Goal: Information Seeking & Learning: Learn about a topic

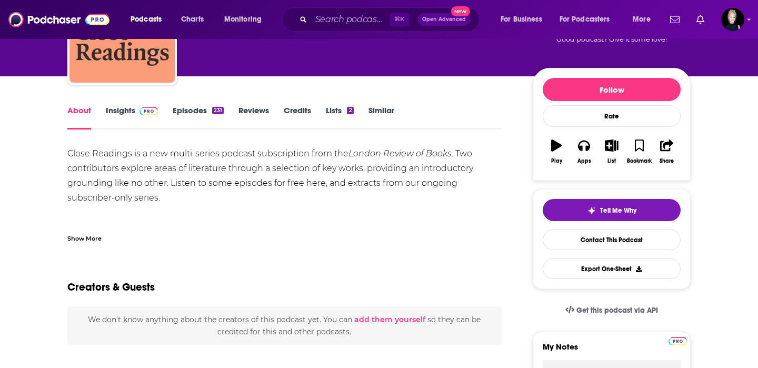
scroll to position [98, 0]
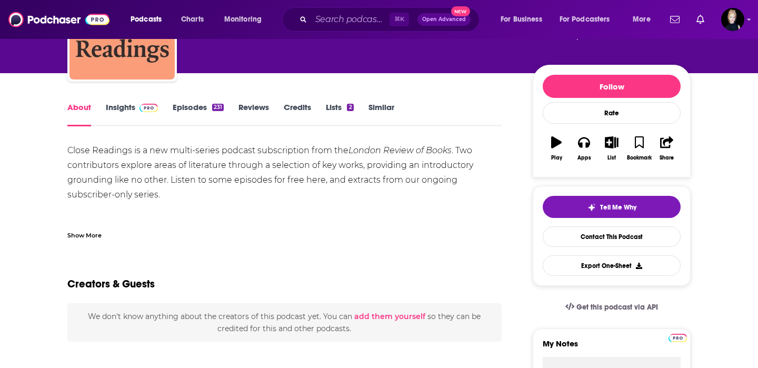
click at [125, 106] on link "Insights" at bounding box center [132, 114] width 52 height 24
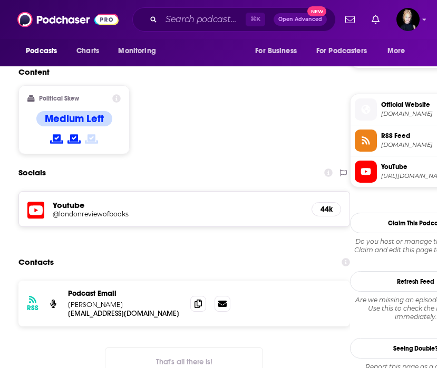
scroll to position [895, 0]
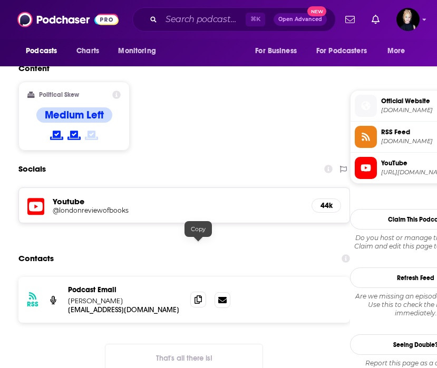
click at [196, 295] on icon at bounding box center [197, 299] width 7 height 8
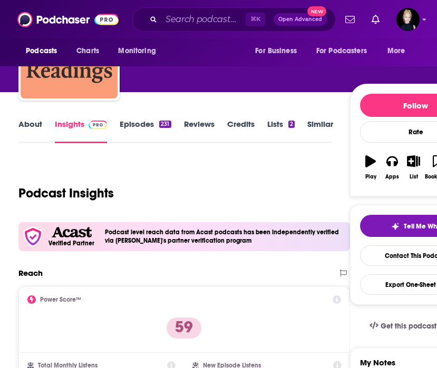
scroll to position [68, 0]
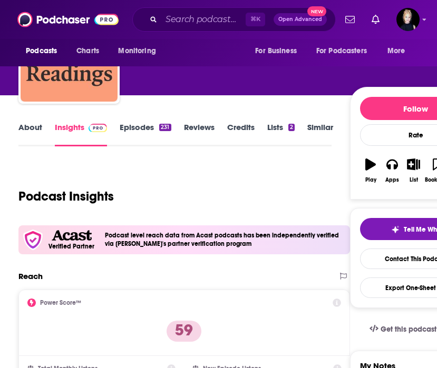
click at [313, 131] on link "Similar" at bounding box center [320, 134] width 26 height 24
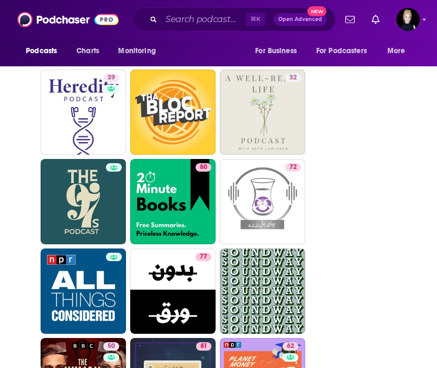
scroll to position [2908, 0]
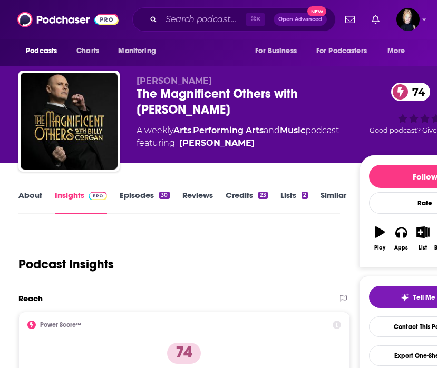
click at [33, 206] on link "About" at bounding box center [30, 202] width 24 height 24
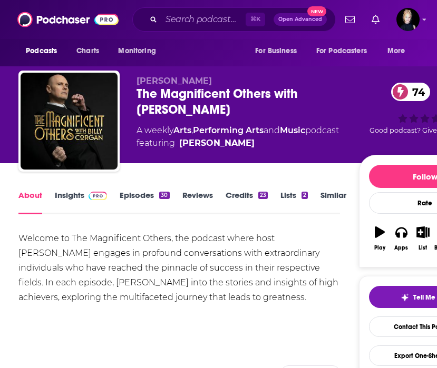
click at [82, 202] on link "Insights" at bounding box center [81, 202] width 52 height 24
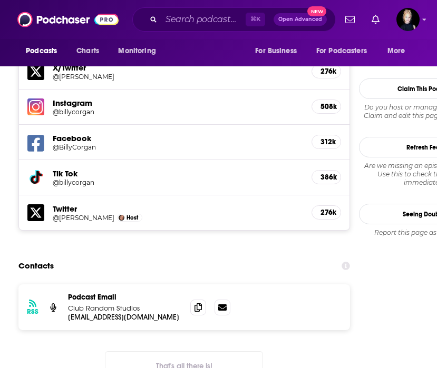
scroll to position [1034, 0]
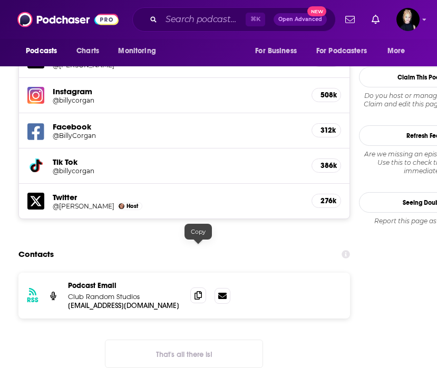
click at [200, 291] on icon at bounding box center [197, 295] width 7 height 8
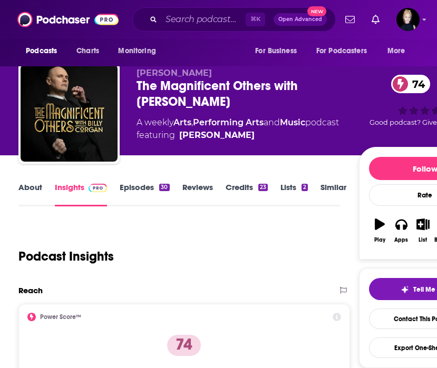
scroll to position [0, 0]
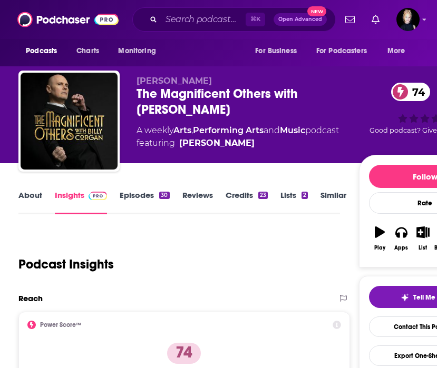
click at [244, 202] on link "Credits 23" at bounding box center [246, 202] width 42 height 24
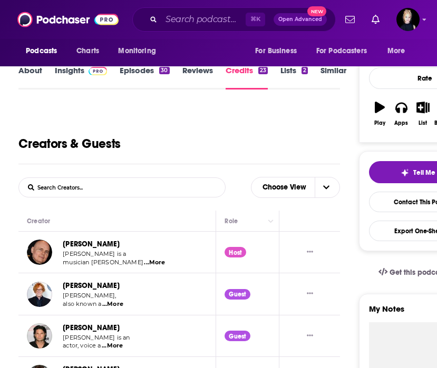
scroll to position [91, 0]
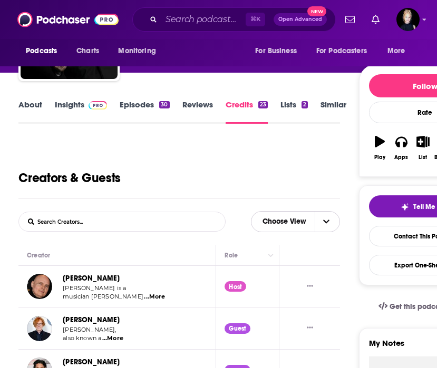
click at [283, 225] on span "Choose View" at bounding box center [284, 222] width 61 height 18
click at [229, 194] on div "Creators & Guests" at bounding box center [178, 170] width 321 height 58
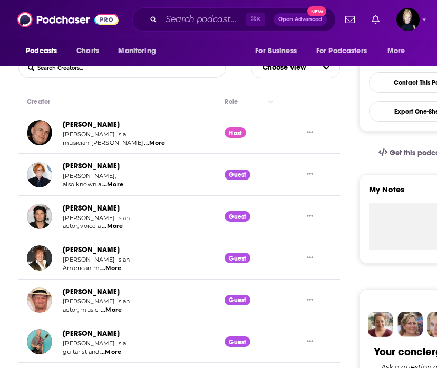
scroll to position [0, 0]
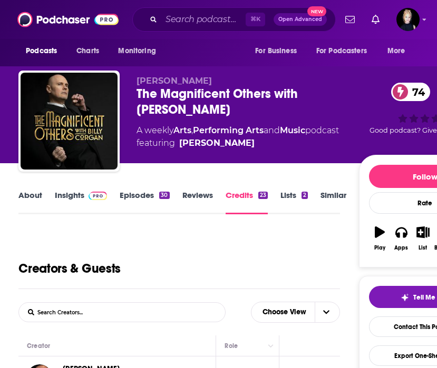
click at [74, 193] on link "Insights" at bounding box center [81, 202] width 52 height 24
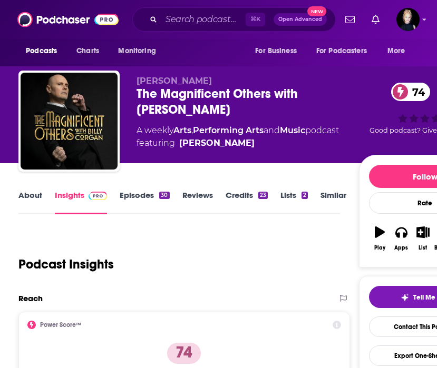
click at [139, 197] on link "Episodes 30" at bounding box center [144, 202] width 49 height 24
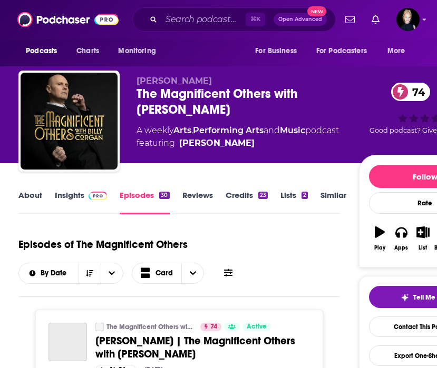
click at [76, 193] on link "Insights" at bounding box center [81, 202] width 52 height 24
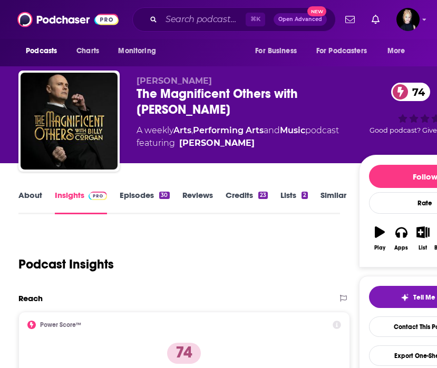
click at [27, 192] on link "About" at bounding box center [30, 202] width 24 height 24
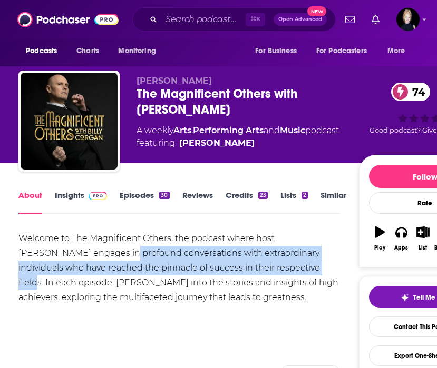
drag, startPoint x: 66, startPoint y: 251, endPoint x: 251, endPoint y: 275, distance: 186.4
click at [251, 275] on div "Welcome to The Magnificent Others, the podcast where host Billy Corgan engages …" at bounding box center [178, 268] width 321 height 74
copy div "profound conversations with extraordinary individuals who have reached the pinn…"
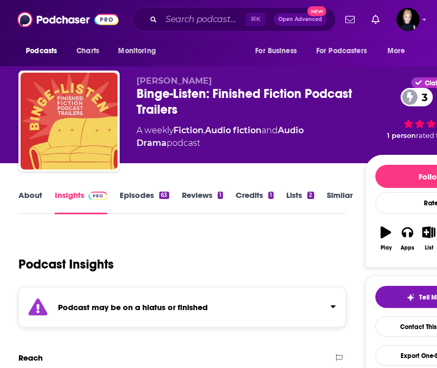
click at [39, 198] on link "About" at bounding box center [30, 202] width 24 height 24
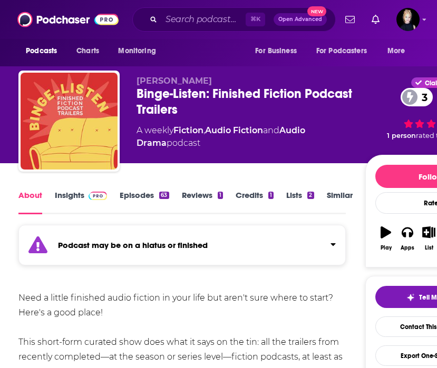
scroll to position [65, 0]
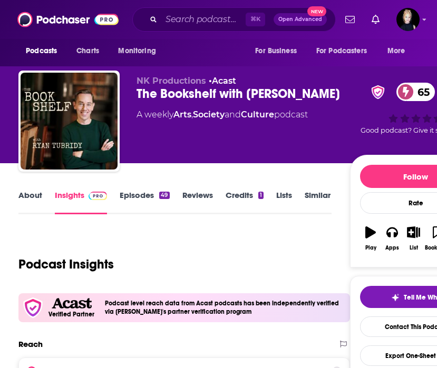
click at [36, 196] on link "About" at bounding box center [30, 202] width 24 height 24
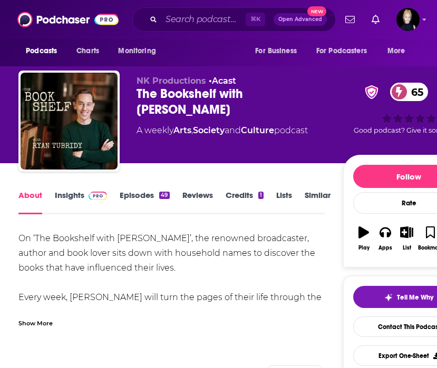
click at [41, 324] on div "Show More" at bounding box center [35, 323] width 34 height 10
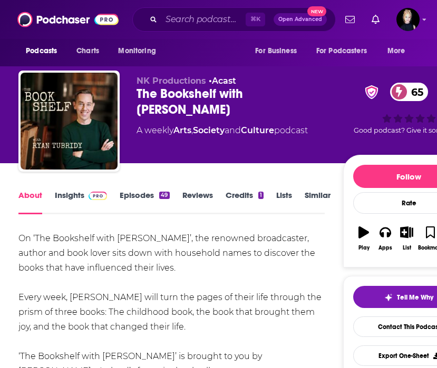
click at [79, 246] on div "On ‘The Bookshelf with Ryan Tubridy’, the renowned broadcaster, author and book…" at bounding box center [171, 319] width 306 height 177
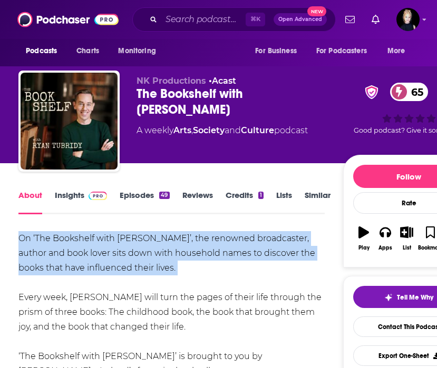
click at [79, 246] on div "On ‘The Bookshelf with Ryan Tubridy’, the renowned broadcaster, author and book…" at bounding box center [171, 319] width 306 height 177
copy div "On ‘The Bookshelf with Ryan Tubridy’, the renowned broadcaster, author and book…"
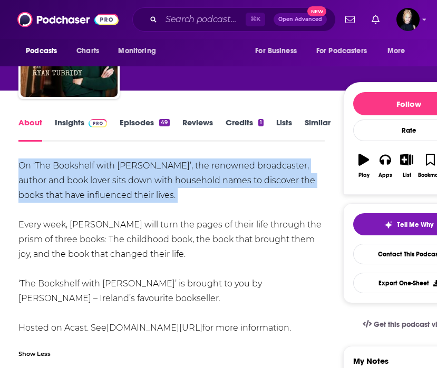
scroll to position [75, 0]
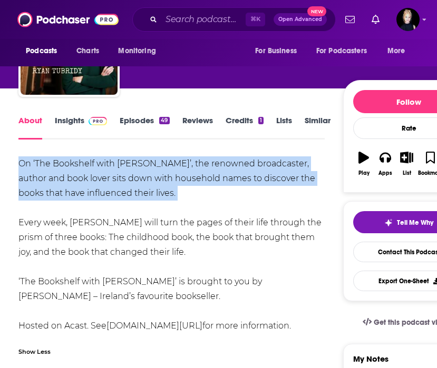
click at [72, 120] on link "Insights" at bounding box center [81, 127] width 52 height 24
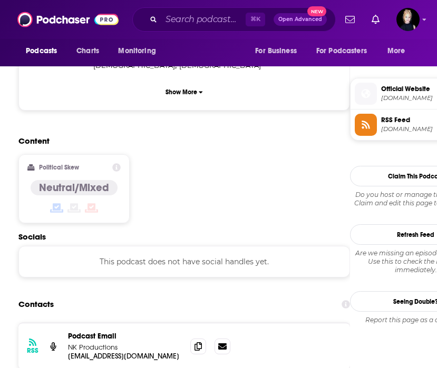
scroll to position [827, 0]
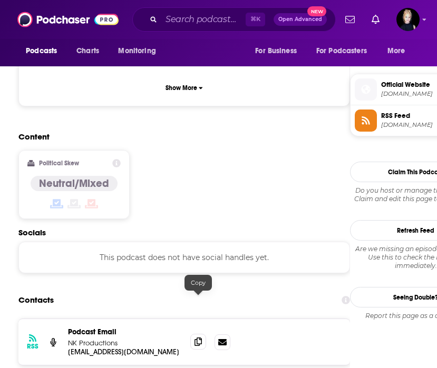
click at [202, 334] on span at bounding box center [198, 342] width 16 height 16
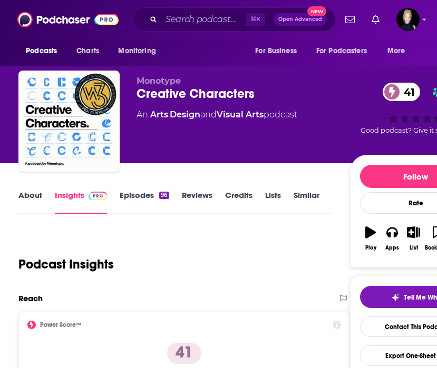
click at [26, 195] on link "About" at bounding box center [30, 202] width 24 height 24
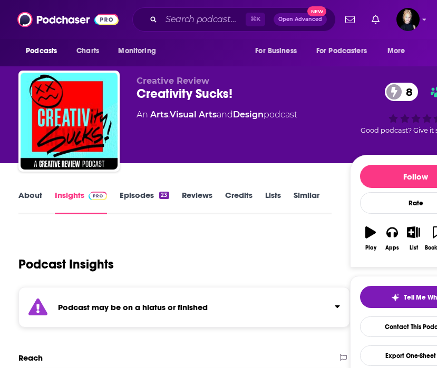
click at [38, 199] on link "About" at bounding box center [30, 202] width 24 height 24
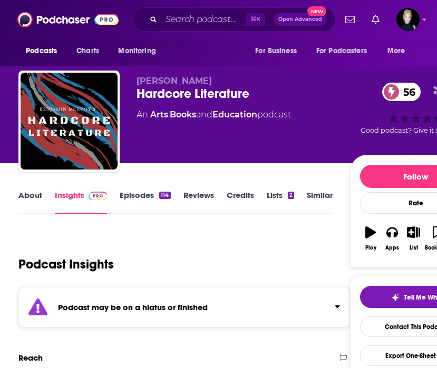
click at [33, 192] on link "About" at bounding box center [30, 202] width 24 height 24
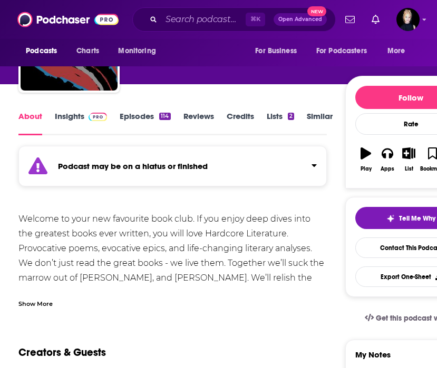
scroll to position [81, 0]
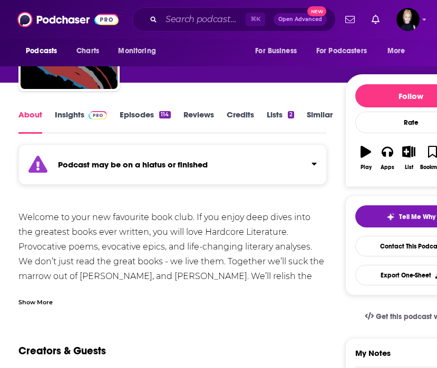
click at [70, 123] on link "Insights" at bounding box center [81, 122] width 52 height 24
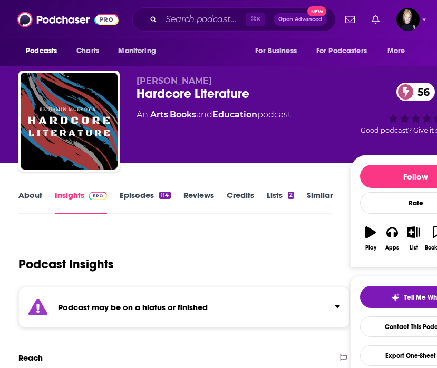
click at [31, 196] on link "About" at bounding box center [30, 202] width 24 height 24
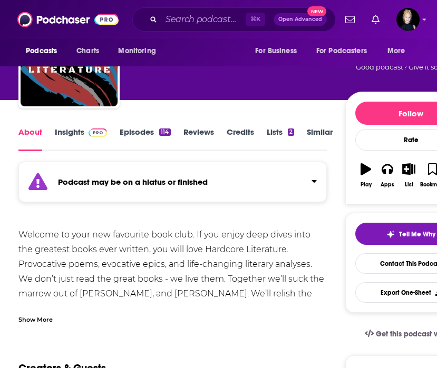
scroll to position [64, 0]
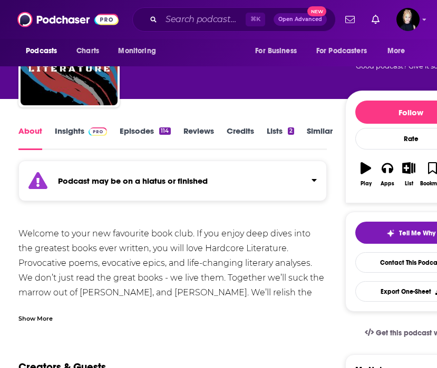
click at [47, 322] on div "Show More" at bounding box center [35, 318] width 34 height 10
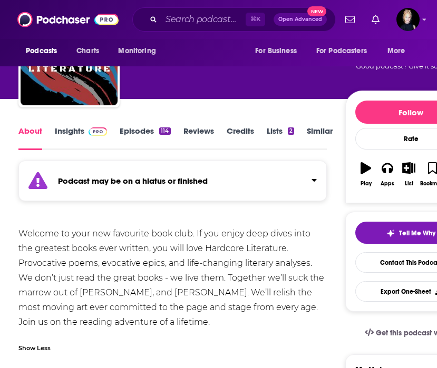
click at [80, 137] on link "Insights" at bounding box center [81, 138] width 52 height 24
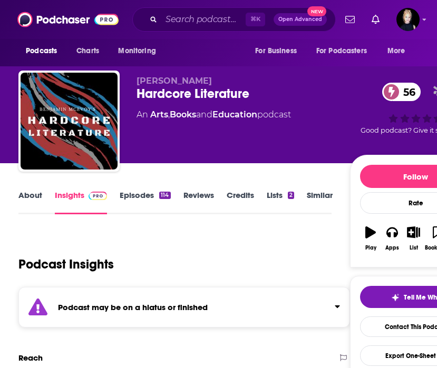
drag, startPoint x: 225, startPoint y: 81, endPoint x: 138, endPoint y: 78, distance: 87.4
click at [138, 78] on p "Benjamin McEvoy" at bounding box center [242, 81] width 213 height 10
copy span "Benjamin McEvoy"
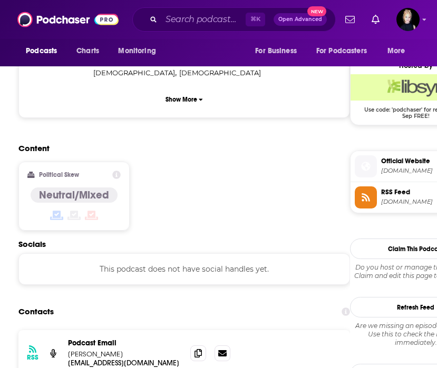
scroll to position [841, 0]
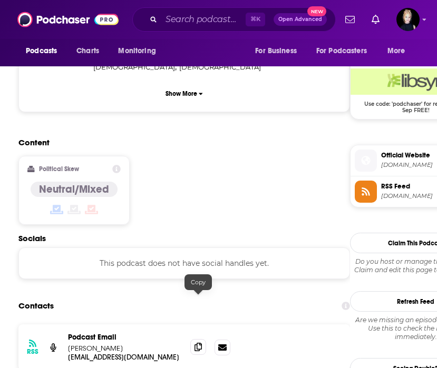
click at [196, 343] on icon at bounding box center [197, 347] width 7 height 8
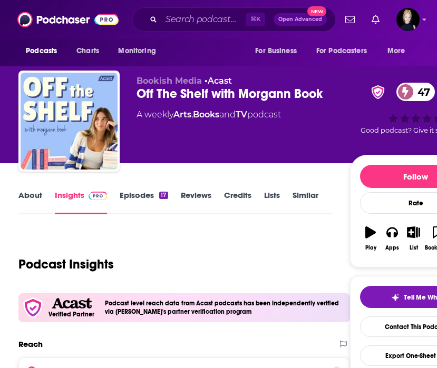
click at [27, 190] on div "About Insights Episodes 17 Reviews Credits Lists Similar" at bounding box center [174, 202] width 312 height 26
click at [26, 200] on link "About" at bounding box center [30, 202] width 24 height 24
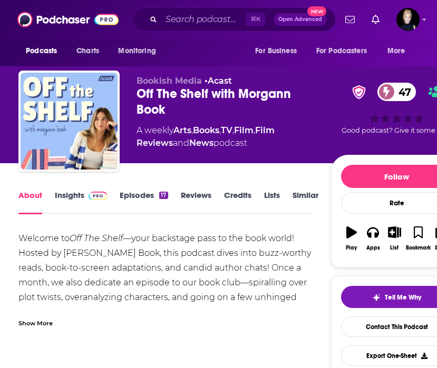
click at [102, 266] on div "Welcome to Off The Shelf —your backstage pass to the book world! Hosted by Morg…" at bounding box center [165, 319] width 294 height 177
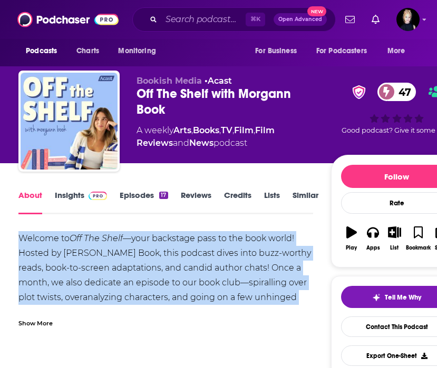
click at [102, 266] on div "Welcome to Off The Shelf —your backstage pass to the book world! Hosted by Morg…" at bounding box center [165, 319] width 294 height 177
copy div "Welcome to Off The Shelf —your backstage pass to the book world! Hosted by Morg…"
click at [83, 202] on link "Insights" at bounding box center [81, 202] width 52 height 24
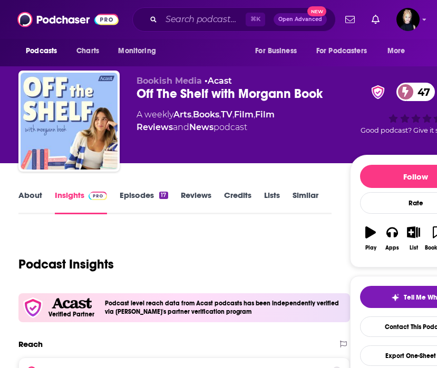
click at [190, 95] on div "Off The Shelf with Morgann Book 47" at bounding box center [242, 94] width 213 height 16
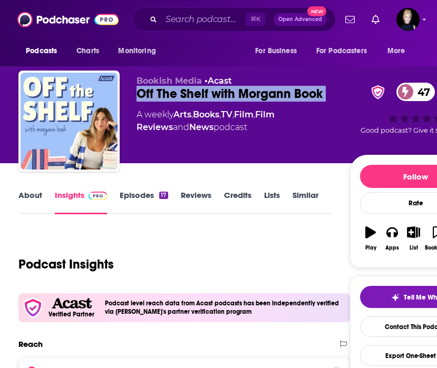
click at [190, 95] on div "Off The Shelf with Morgann Book 47" at bounding box center [242, 94] width 213 height 16
copy div "Off The Shelf with Morgann Book 47"
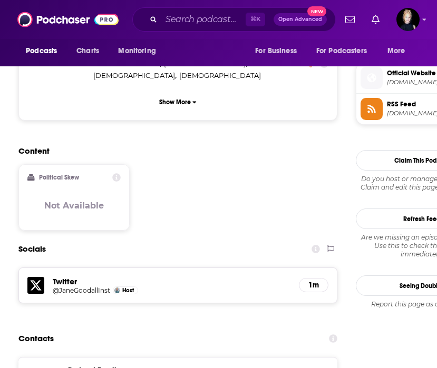
scroll to position [891, 0]
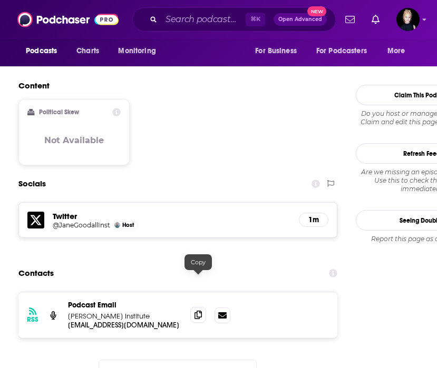
click at [199, 311] on icon at bounding box center [197, 315] width 7 height 8
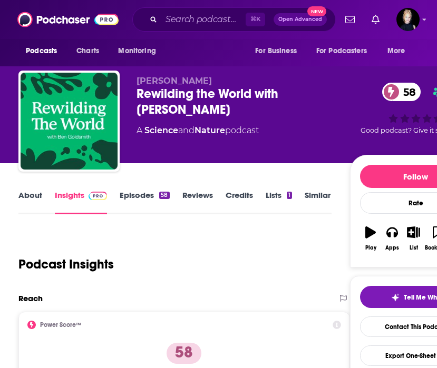
click at [34, 198] on link "About" at bounding box center [30, 202] width 24 height 24
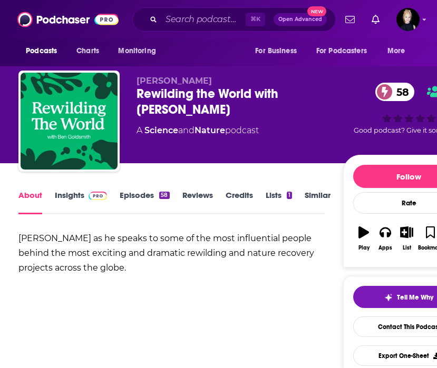
click at [75, 196] on link "Insights" at bounding box center [81, 202] width 52 height 24
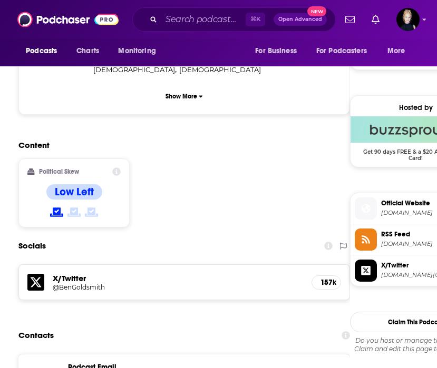
scroll to position [798, 0]
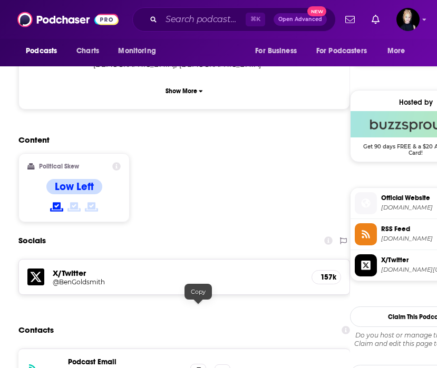
click at [198, 368] on icon at bounding box center [197, 372] width 7 height 8
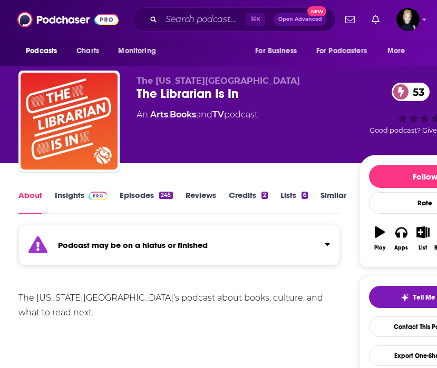
click at [82, 192] on link "Insights" at bounding box center [81, 202] width 52 height 24
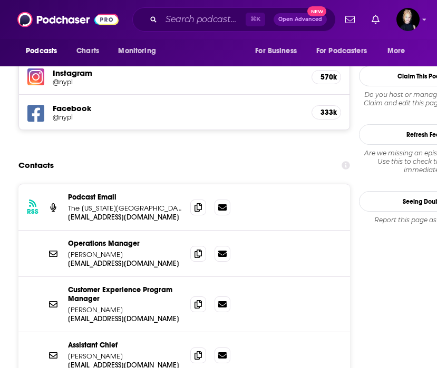
scroll to position [1146, 0]
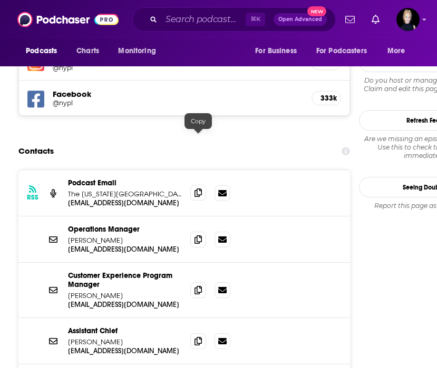
click at [199, 189] on icon at bounding box center [197, 193] width 7 height 8
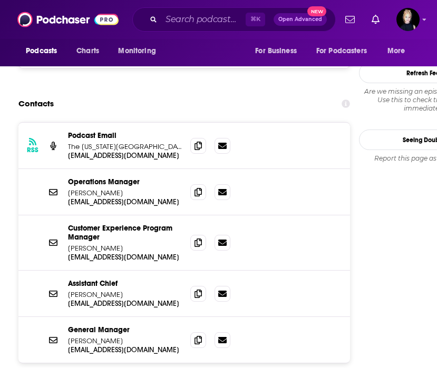
scroll to position [1195, 0]
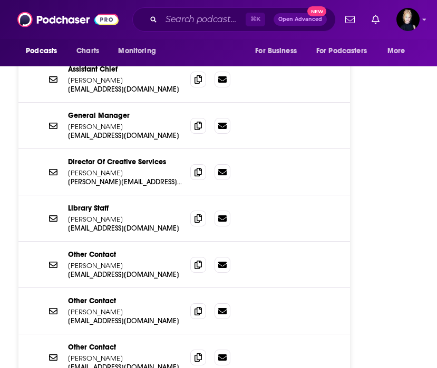
scroll to position [1407, 0]
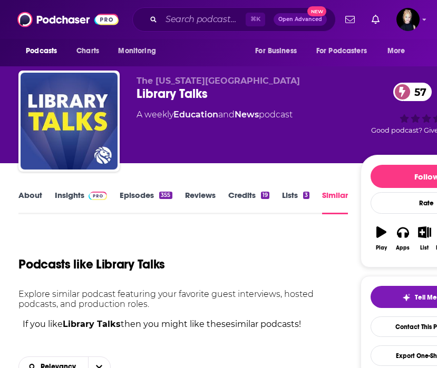
click at [34, 201] on link "About" at bounding box center [30, 202] width 24 height 24
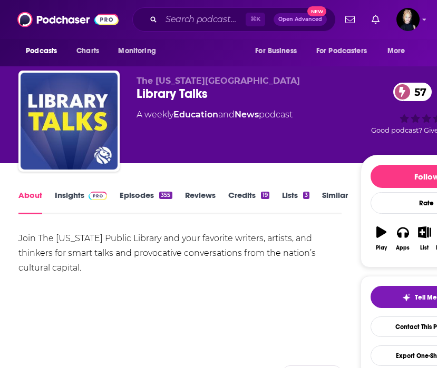
click at [65, 200] on link "Insights" at bounding box center [81, 202] width 52 height 24
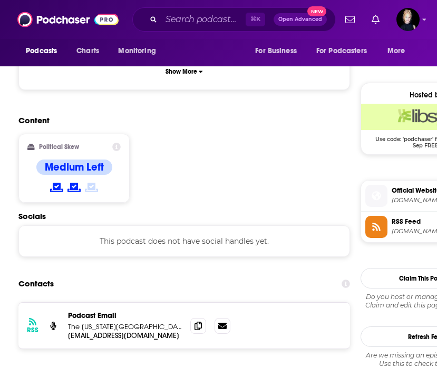
scroll to position [810, 0]
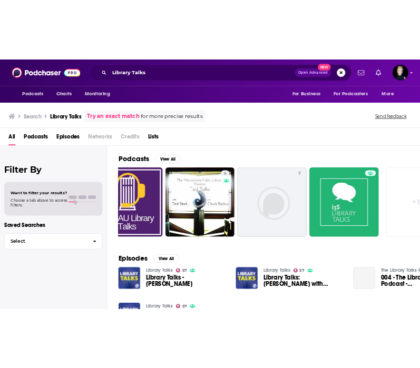
scroll to position [0, 384]
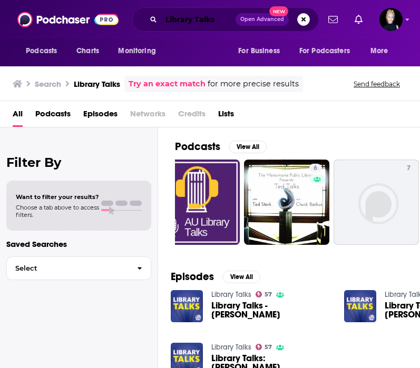
click at [196, 21] on input "Library Talks" at bounding box center [198, 19] width 74 height 17
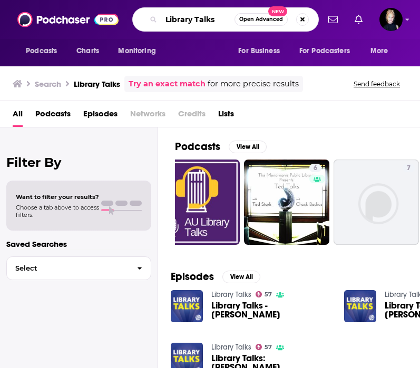
click at [196, 21] on input "Library Talks" at bounding box center [197, 19] width 73 height 17
type input "lit hub"
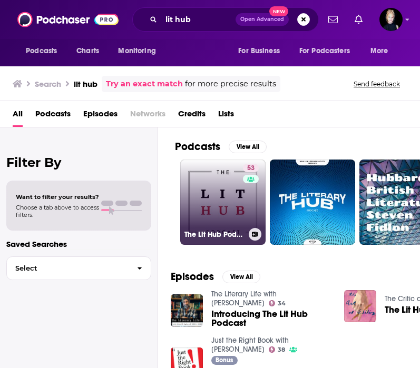
click at [221, 197] on link "53 The Lit Hub Podcast" at bounding box center [222, 202] width 85 height 85
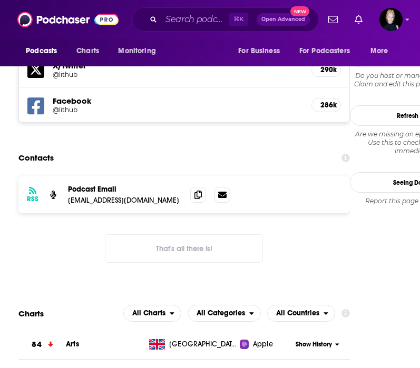
scroll to position [930, 0]
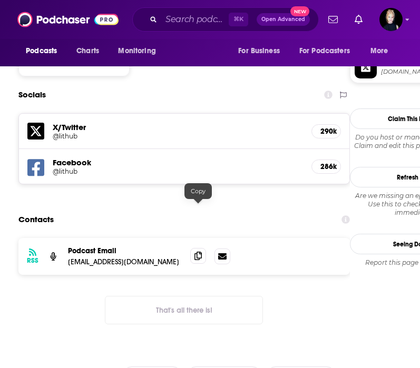
click at [197, 252] on icon at bounding box center [197, 256] width 7 height 8
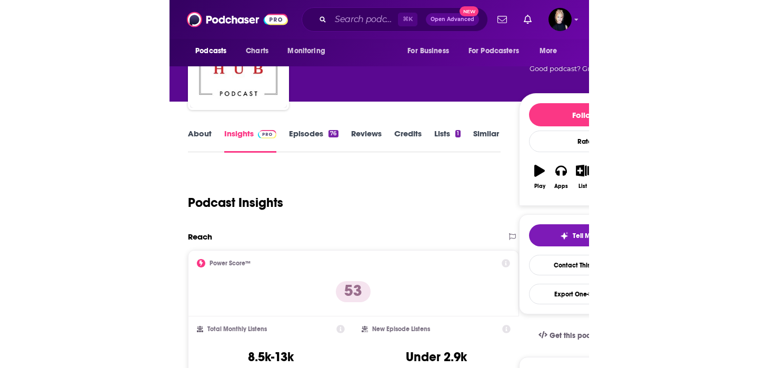
scroll to position [0, 0]
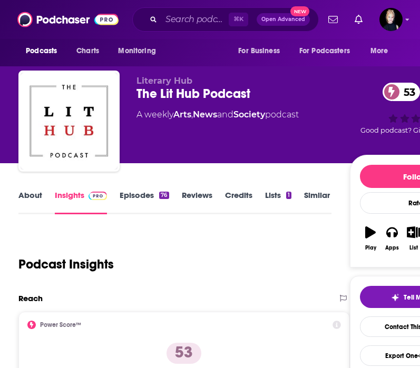
click at [310, 195] on link "Similar" at bounding box center [317, 202] width 26 height 24
